Goal: Navigation & Orientation: Find specific page/section

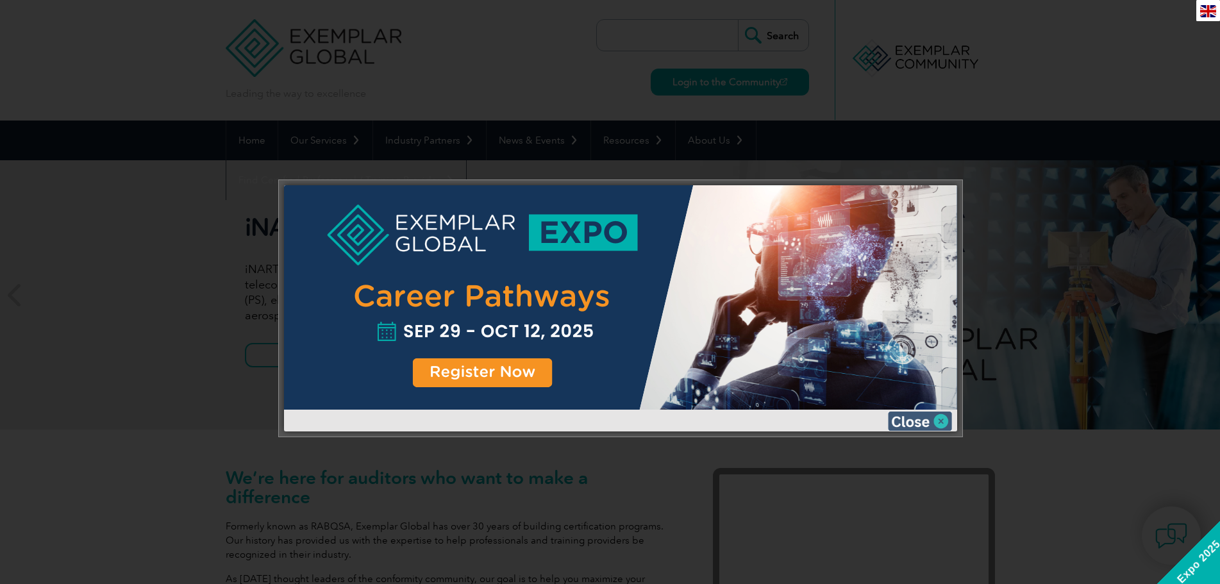
click at [933, 422] on img at bounding box center [920, 421] width 64 height 19
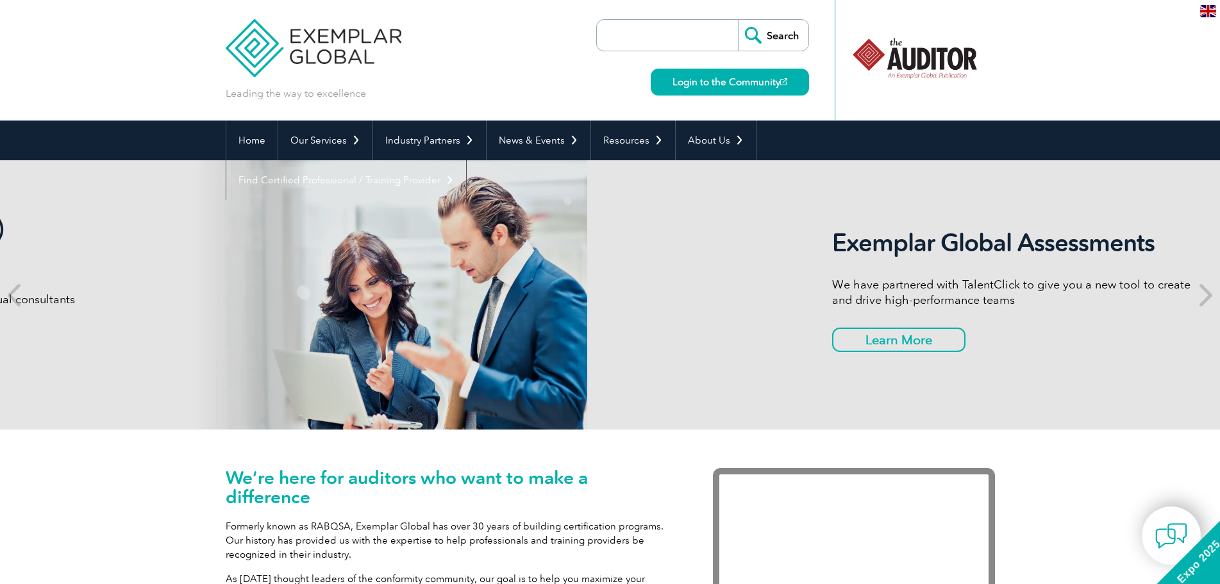
drag, startPoint x: 1080, startPoint y: 315, endPoint x: 419, endPoint y: 295, distance: 662.0
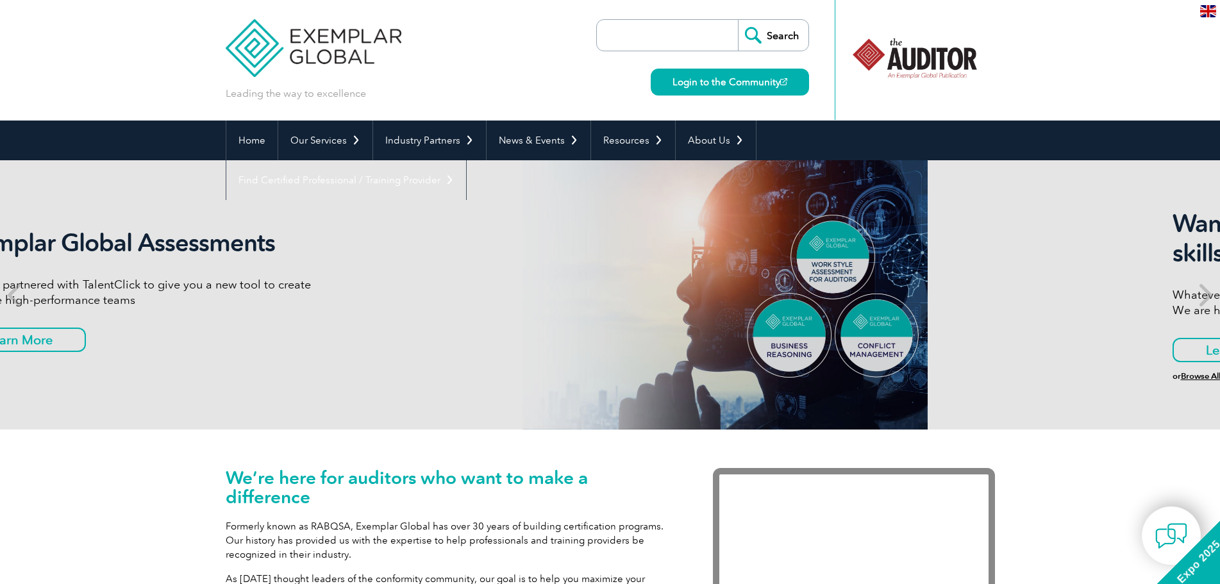
drag, startPoint x: 985, startPoint y: 309, endPoint x: 335, endPoint y: 289, distance: 650.5
click at [334, 290] on div "Exemplar Global Assessments We have partnered with TalentClick to give you a ne…" at bounding box center [317, 294] width 769 height 269
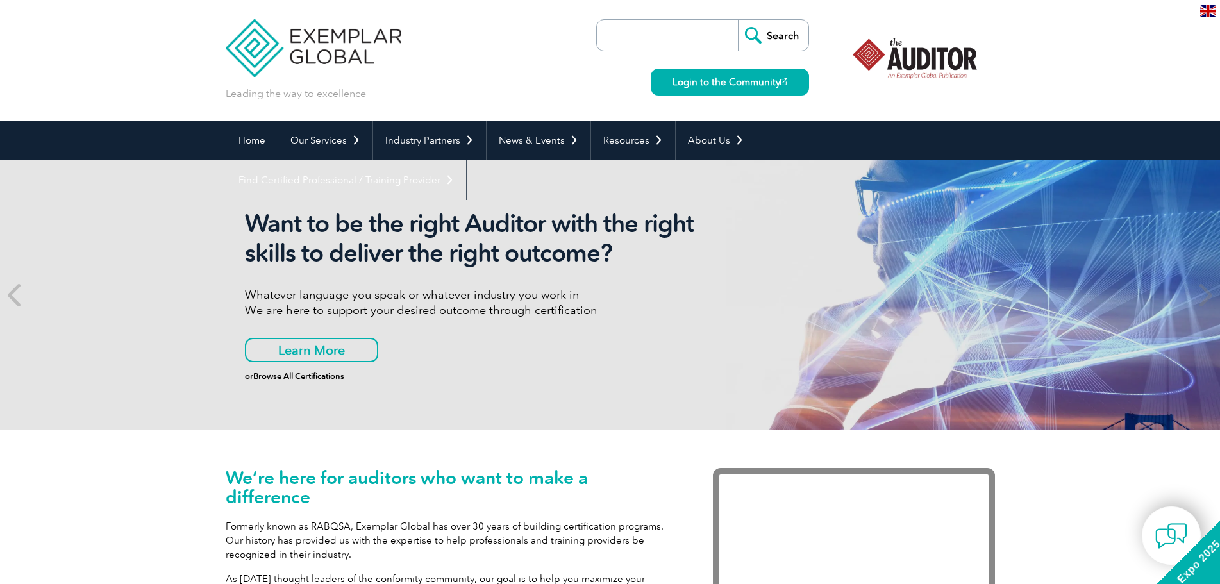
drag, startPoint x: 1098, startPoint y: 299, endPoint x: 437, endPoint y: 289, distance: 661.2
click at [439, 289] on div "Want to be the right Auditor with the right skills to deliver the right outcome…" at bounding box center [610, 294] width 1220 height 269
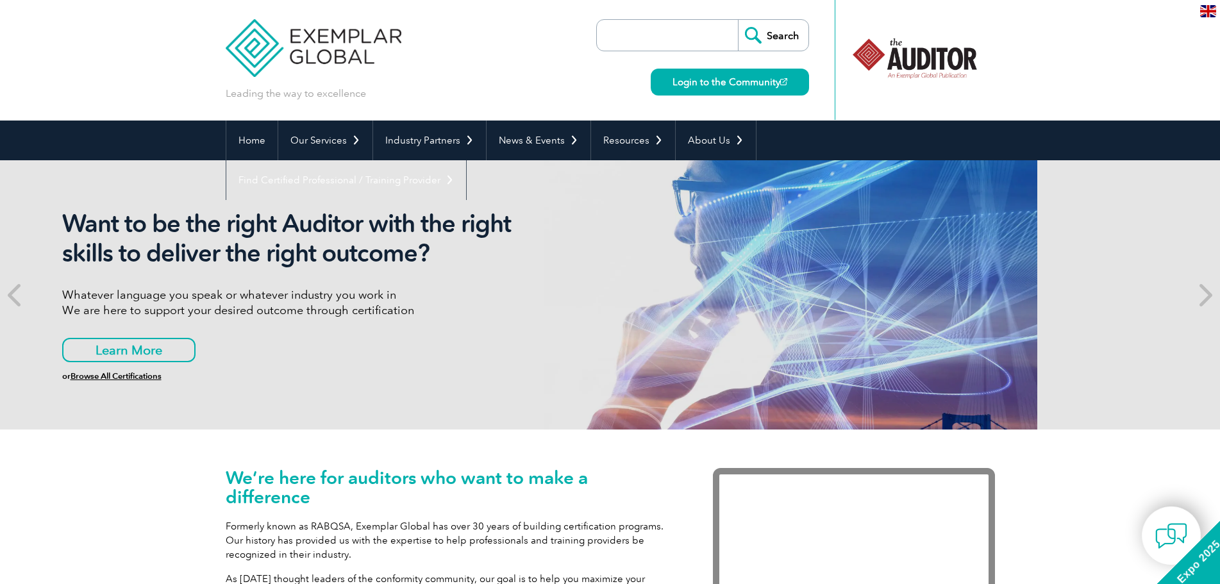
drag, startPoint x: 821, startPoint y: 303, endPoint x: 76, endPoint y: 315, distance: 745.2
click at [76, 314] on div "Want to be the right Auditor with the right skills to deliver the right outcome…" at bounding box center [427, 294] width 769 height 269
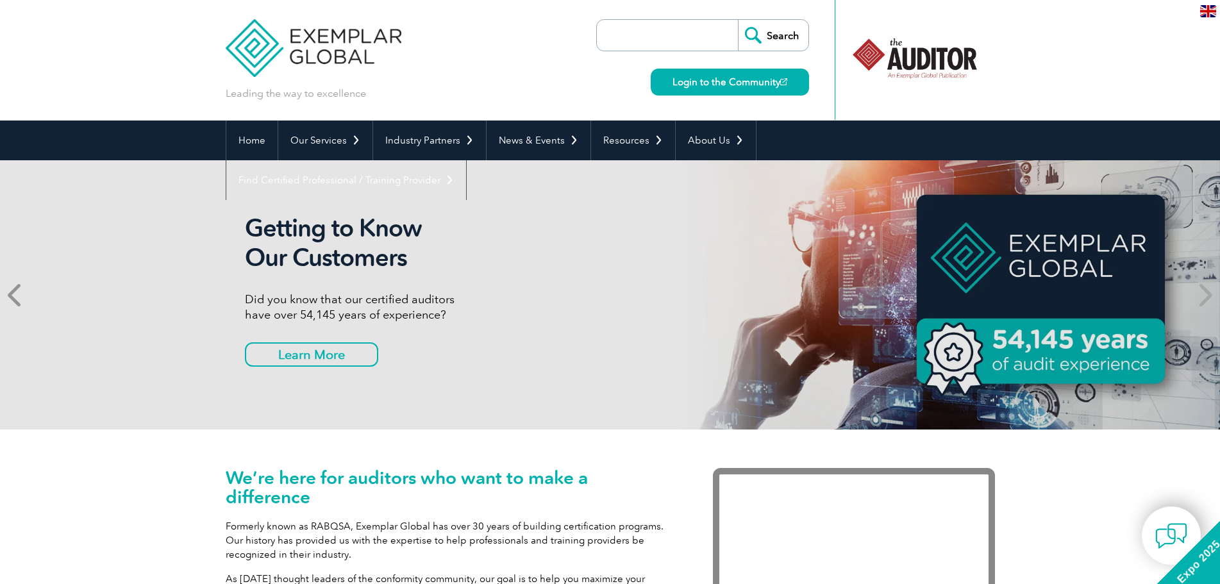
drag, startPoint x: 137, startPoint y: 366, endPoint x: 10, endPoint y: 357, distance: 127.9
click at [0, 353] on div "Getting to Know Our Customers Did you know that our certified auditors have ove…" at bounding box center [610, 294] width 1220 height 269
click at [719, 134] on link "About Us" at bounding box center [716, 141] width 80 height 40
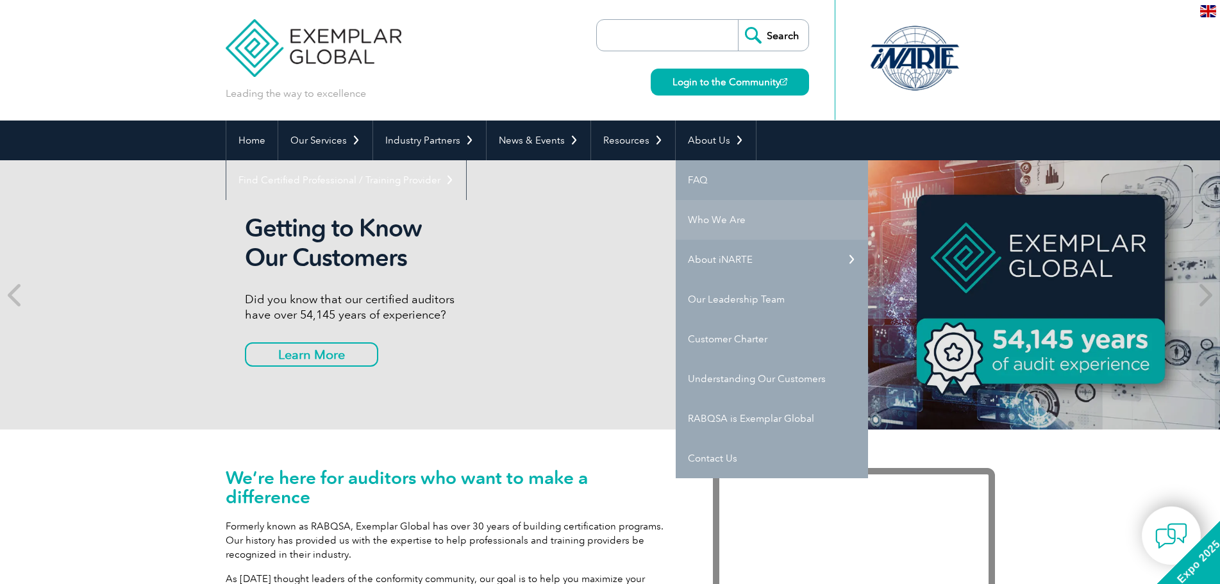
click at [765, 221] on link "Who We Are" at bounding box center [772, 220] width 192 height 40
